Goal: Task Accomplishment & Management: Manage account settings

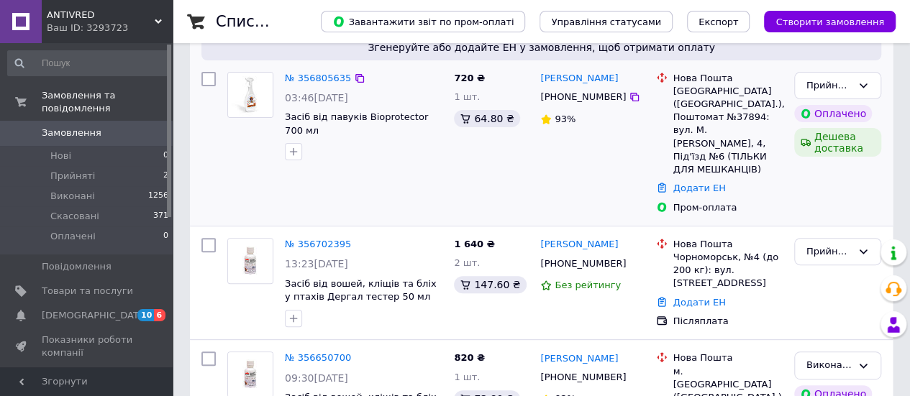
scroll to position [144, 0]
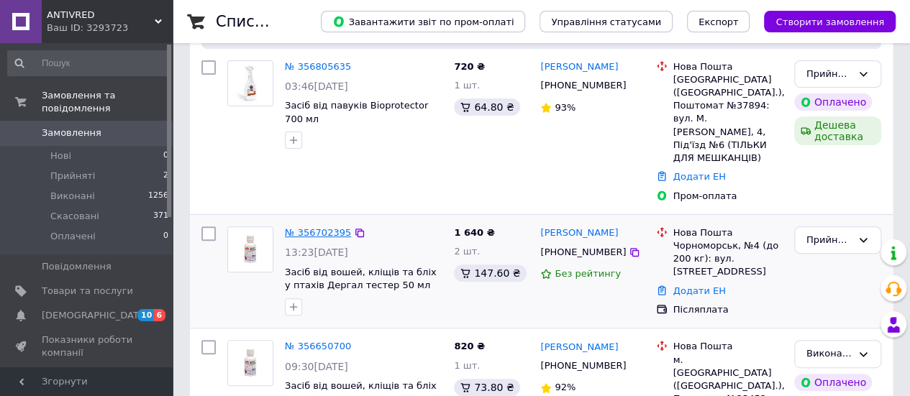
click at [303, 227] on link "№ 356702395" at bounding box center [318, 232] width 66 height 11
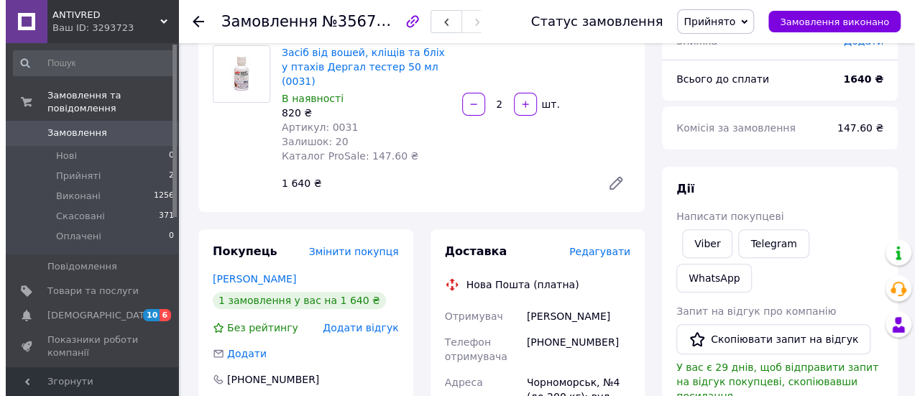
scroll to position [144, 0]
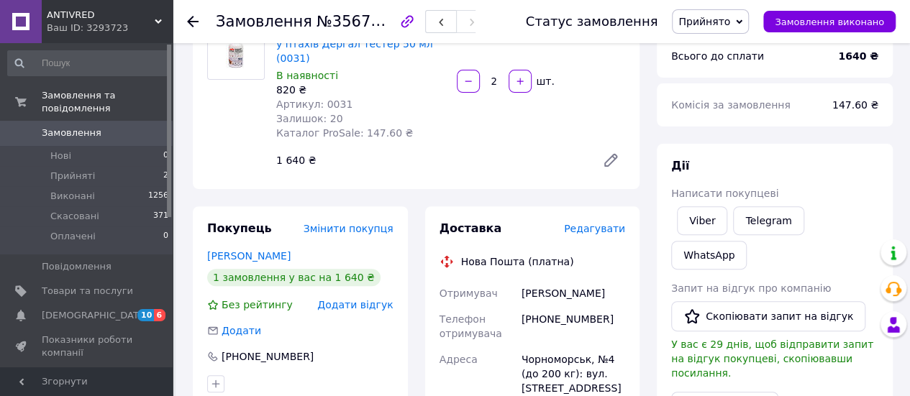
click at [594, 223] on span "Редагувати" at bounding box center [594, 229] width 61 height 12
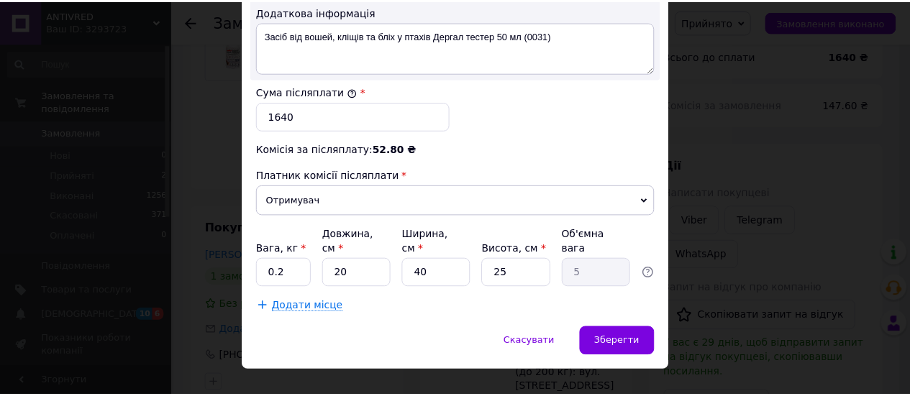
scroll to position [868, 0]
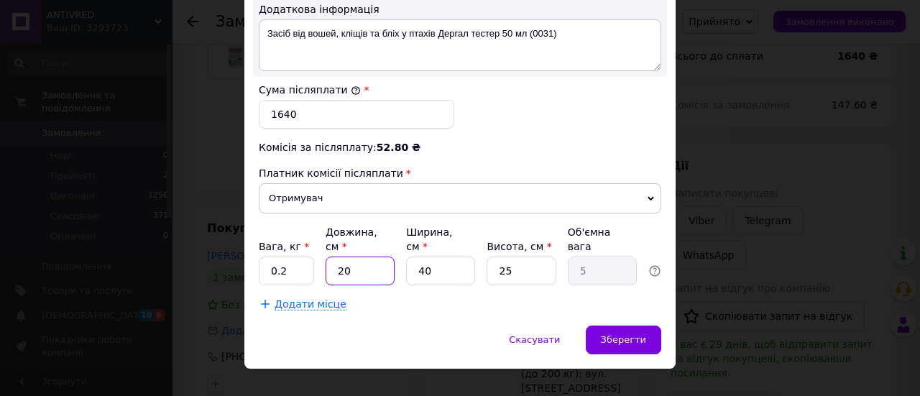
click at [367, 257] on input "20" at bounding box center [360, 271] width 69 height 29
type input "2"
type input "0.5"
type input "1"
type input "0.25"
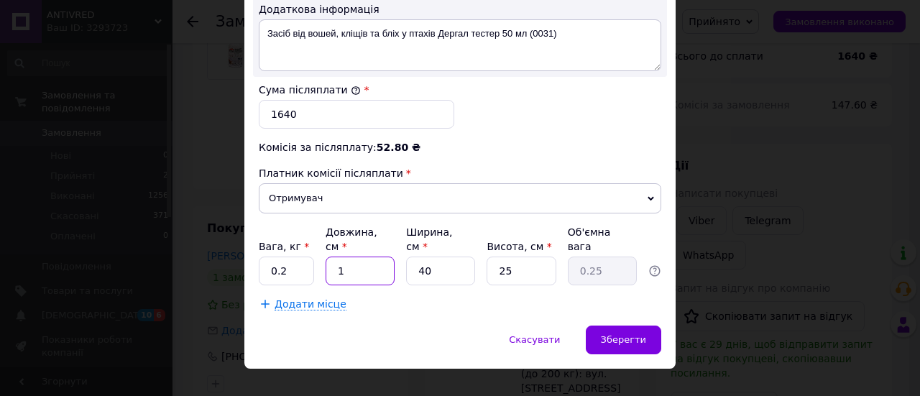
type input "10"
type input "2.5"
type input "10"
click at [445, 257] on input "40" at bounding box center [440, 271] width 69 height 29
type input "4"
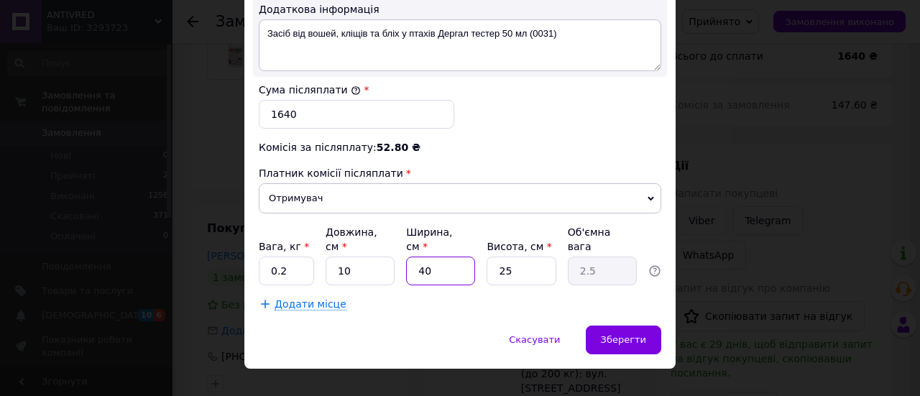
type input "0.25"
type input "1"
type input "0.1"
type input "10"
type input "0.63"
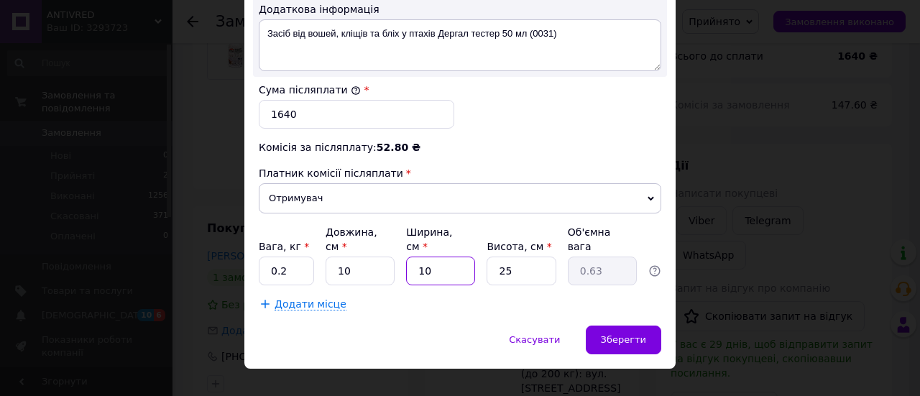
type input "10"
click at [521, 257] on input "25" at bounding box center [521, 271] width 69 height 29
type input "2"
type input "0.1"
type input "8"
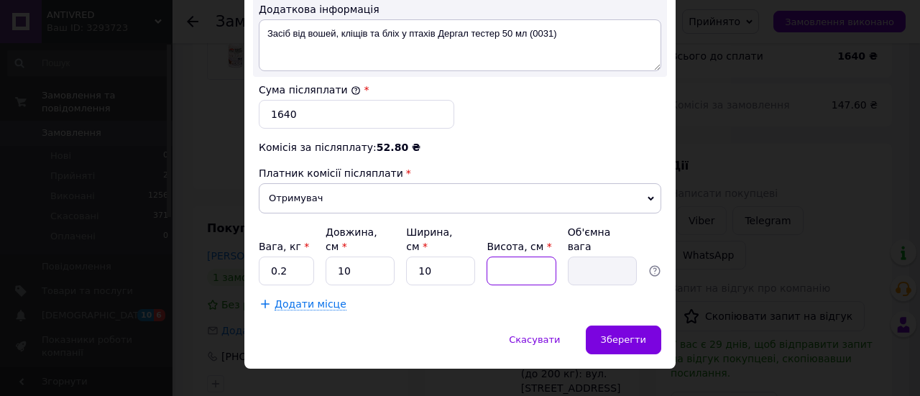
type input "0.2"
type input "8"
click at [636, 334] on span "Зберегти" at bounding box center [623, 339] width 45 height 11
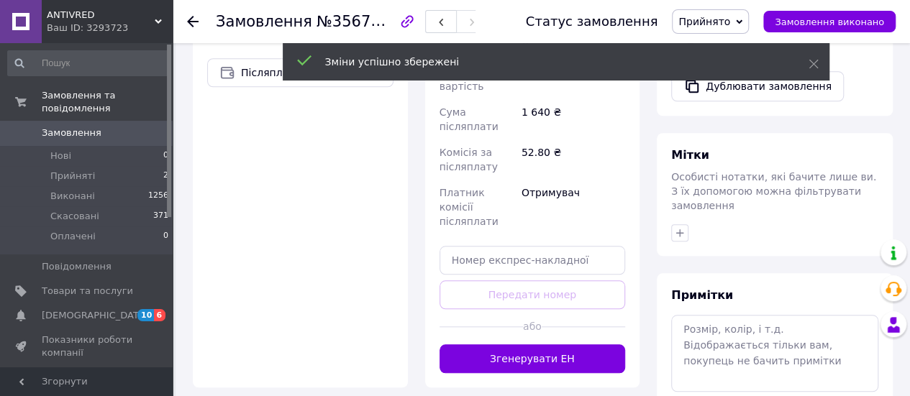
scroll to position [575, 0]
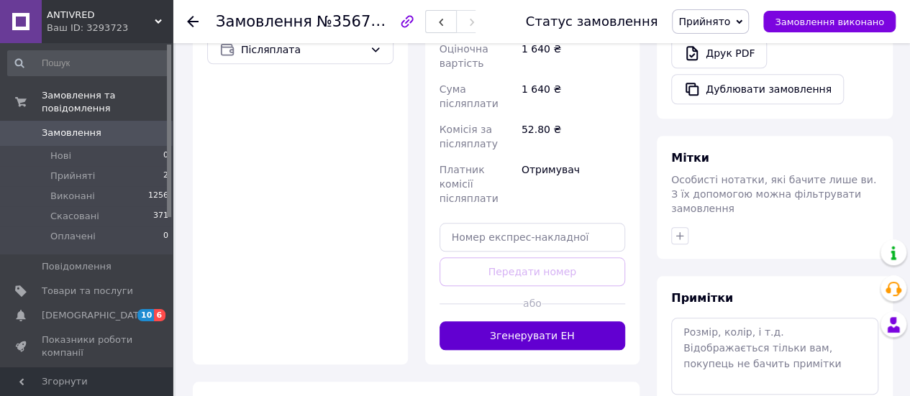
click at [539, 321] on button "Згенерувати ЕН" at bounding box center [532, 335] width 186 height 29
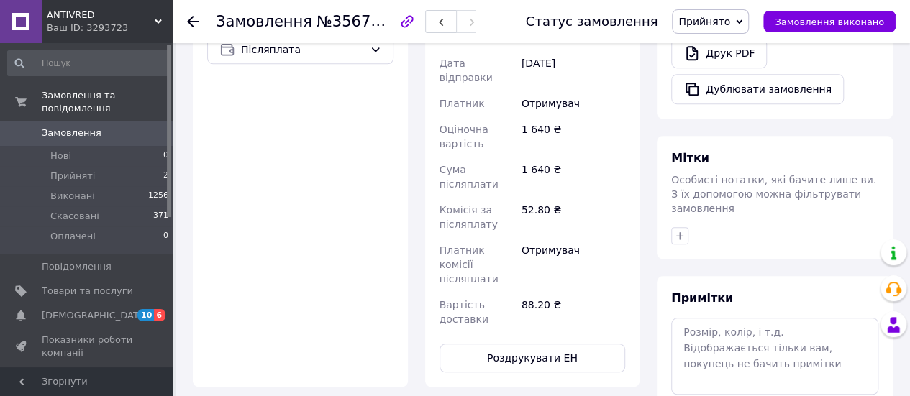
click at [730, 21] on span "Прийнято" at bounding box center [704, 22] width 52 height 12
click at [731, 54] on li "Виконано" at bounding box center [710, 51] width 76 height 22
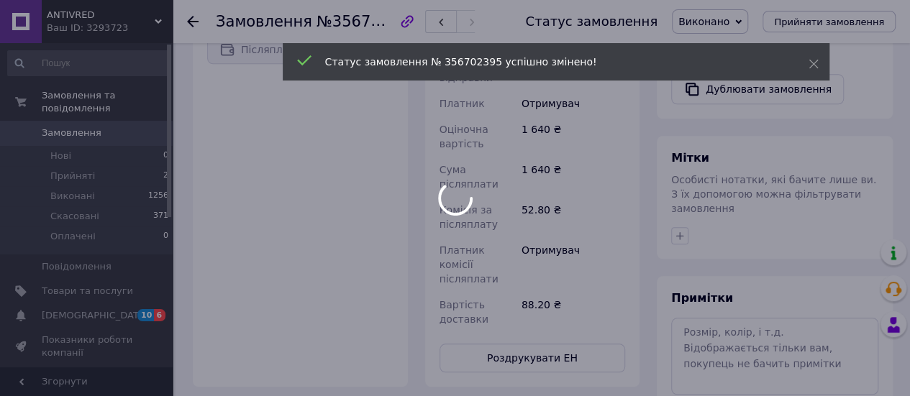
scroll to position [549, 0]
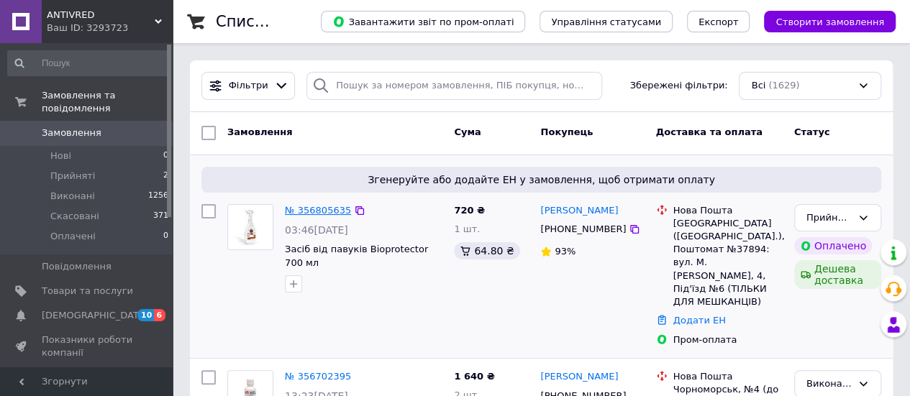
click at [309, 209] on link "№ 356805635" at bounding box center [318, 210] width 66 height 11
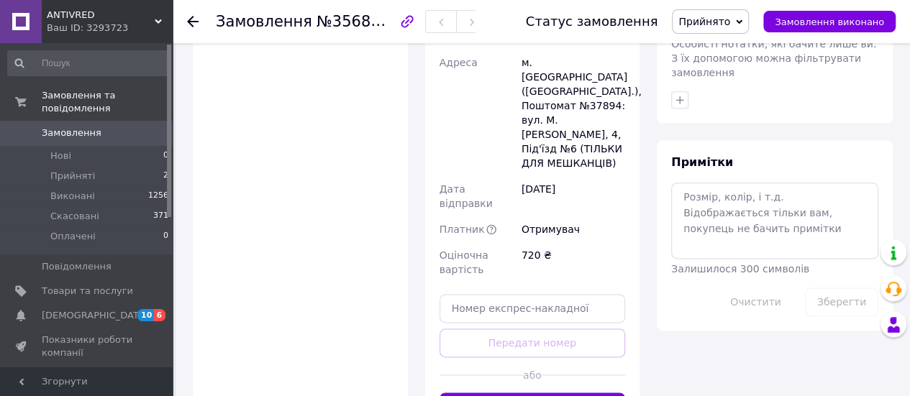
scroll to position [791, 0]
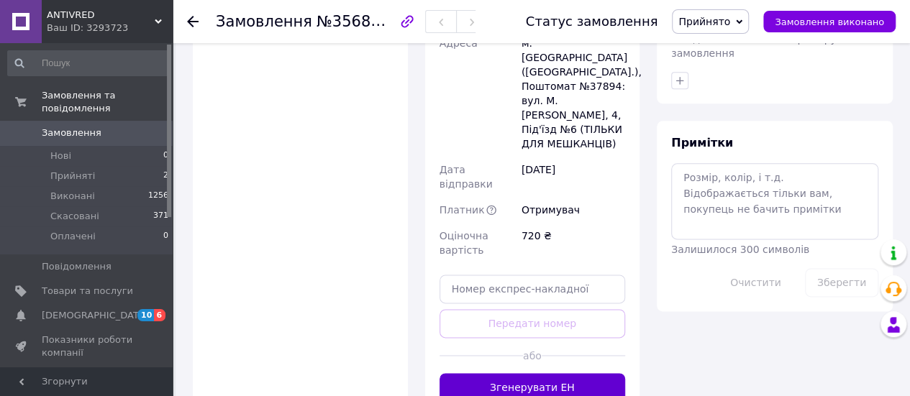
click at [531, 373] on button "Згенерувати ЕН" at bounding box center [532, 387] width 186 height 29
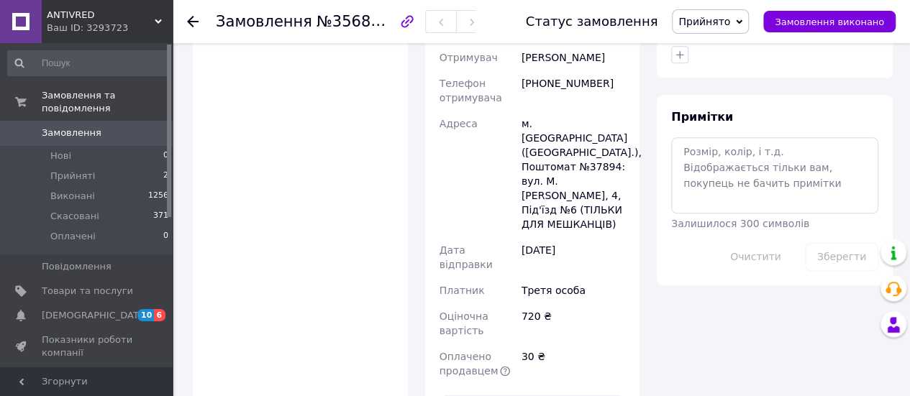
click at [728, 17] on span "Прийнято" at bounding box center [704, 22] width 52 height 12
click at [731, 45] on li "Виконано" at bounding box center [710, 51] width 76 height 22
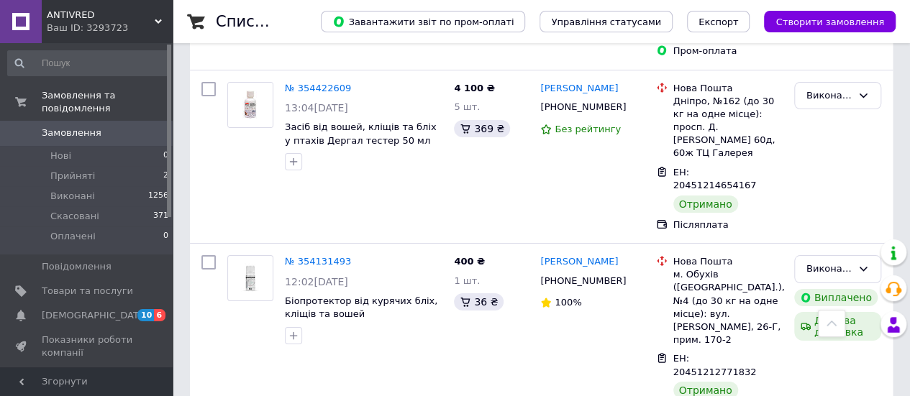
scroll to position [2626, 0]
